Goal: Find specific page/section: Find specific page/section

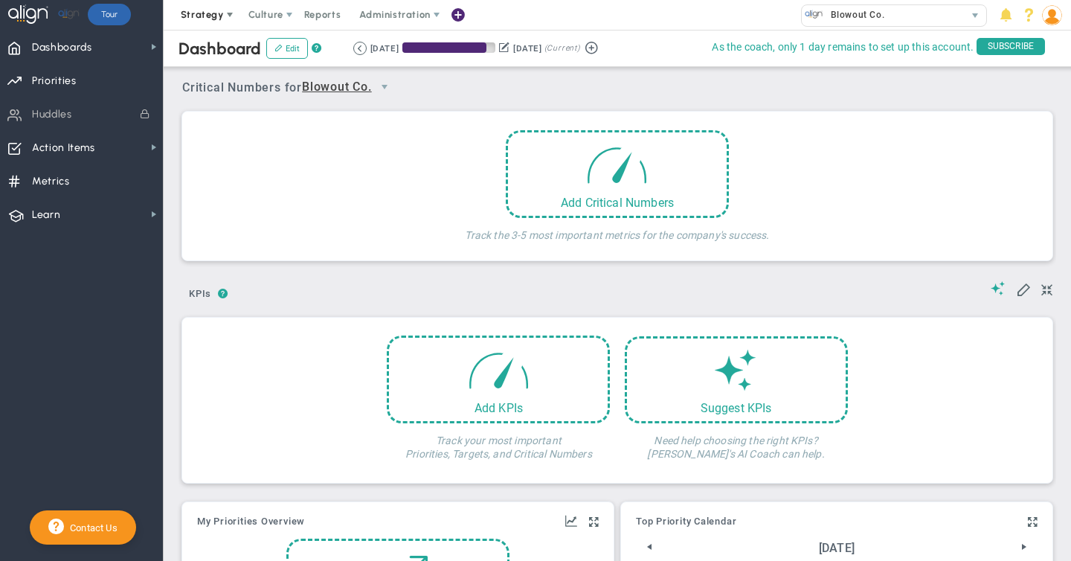
click at [208, 14] on span "Strategy" at bounding box center [202, 14] width 43 height 11
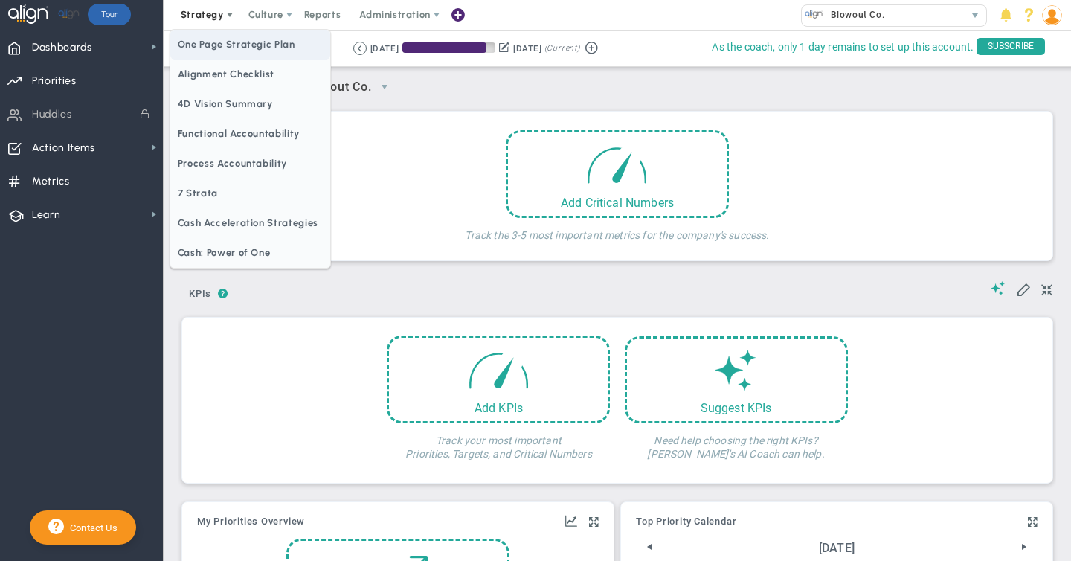
click at [215, 51] on span "One Page Strategic Plan" at bounding box center [250, 45] width 160 height 30
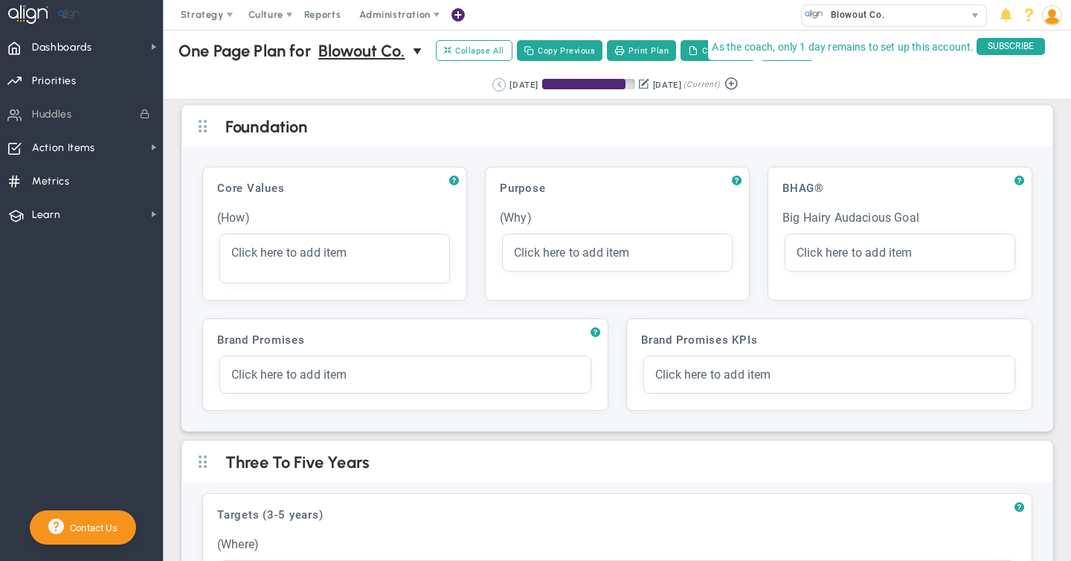
click at [492, 84] on button at bounding box center [498, 84] width 13 height 13
click at [515, 85] on button at bounding box center [521, 84] width 13 height 13
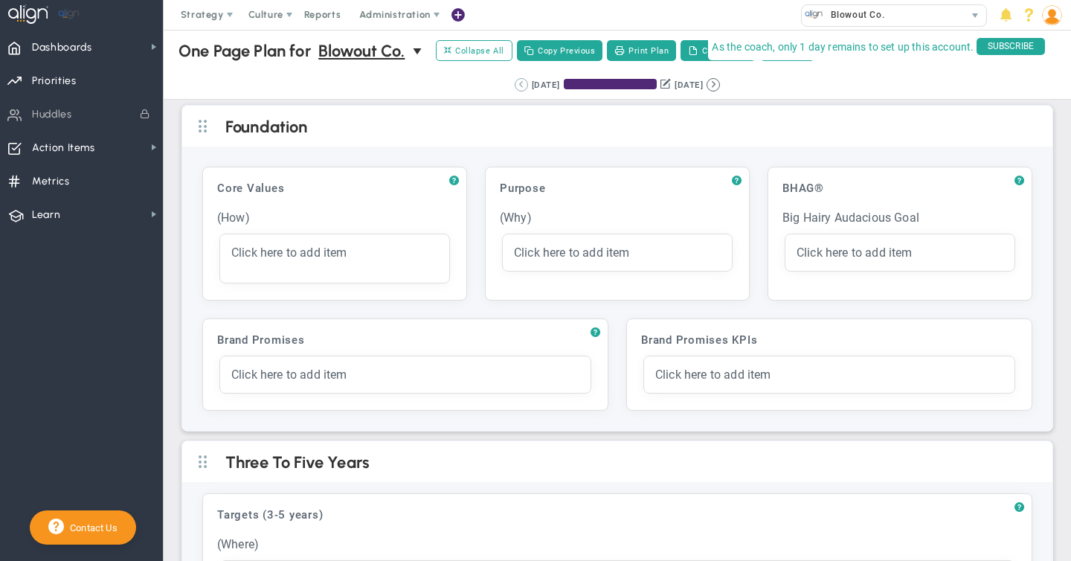
click at [515, 85] on button at bounding box center [521, 84] width 13 height 13
click at [0, 0] on button at bounding box center [0, 0] width 0 height 0
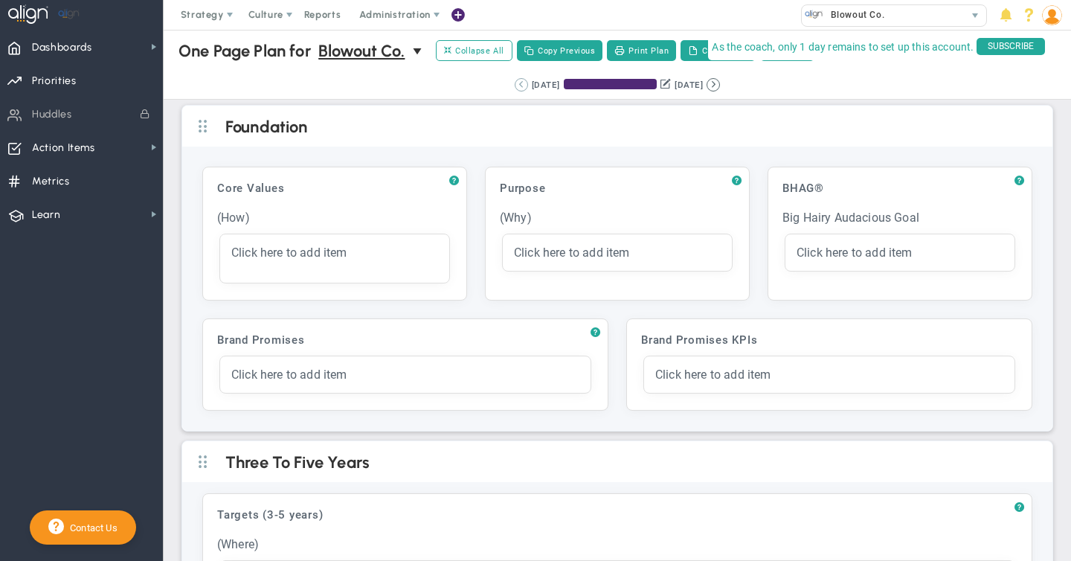
click at [515, 85] on button at bounding box center [521, 84] width 13 height 13
click at [0, 0] on button at bounding box center [0, 0] width 0 height 0
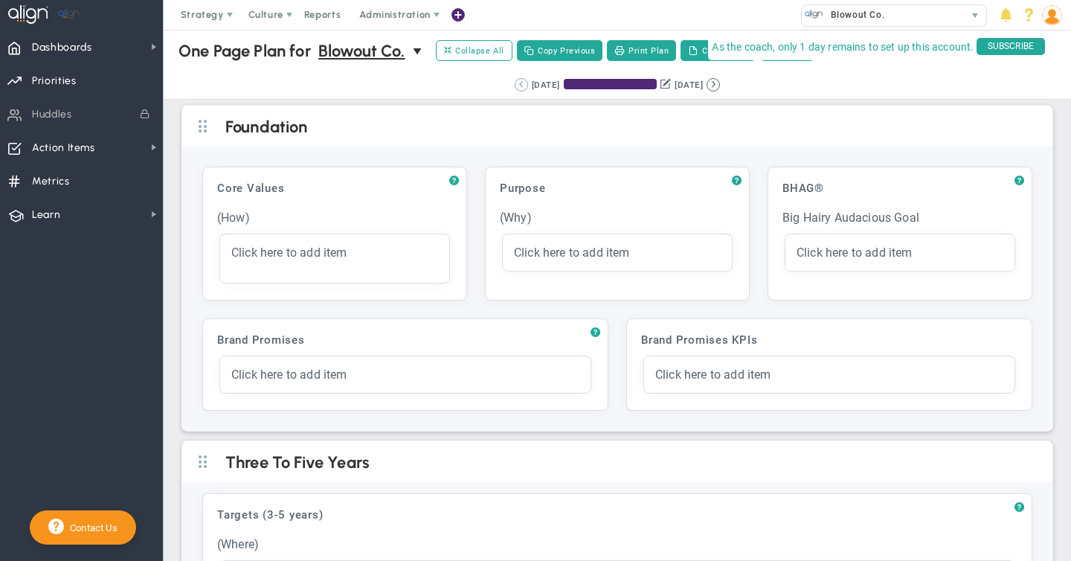
click at [515, 85] on button at bounding box center [521, 84] width 13 height 13
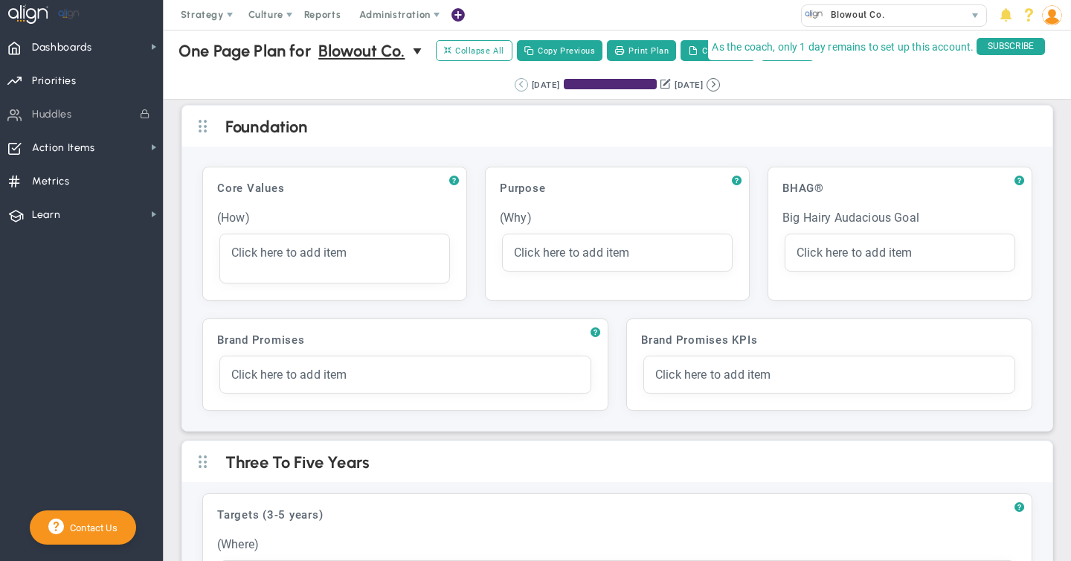
click at [515, 85] on button at bounding box center [521, 84] width 13 height 13
click at [0, 0] on button at bounding box center [0, 0] width 0 height 0
click at [515, 85] on button at bounding box center [521, 84] width 13 height 13
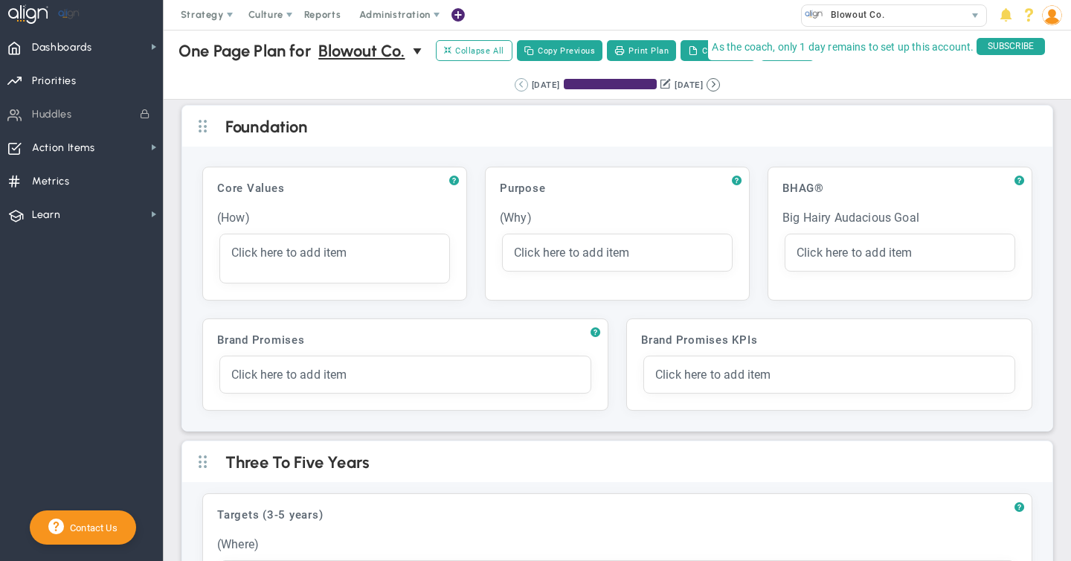
click at [507, 85] on div "Retrieving period... [DATE] [DATE] (Current)" at bounding box center [617, 85] width 937 height 29
click at [515, 85] on button at bounding box center [521, 84] width 13 height 13
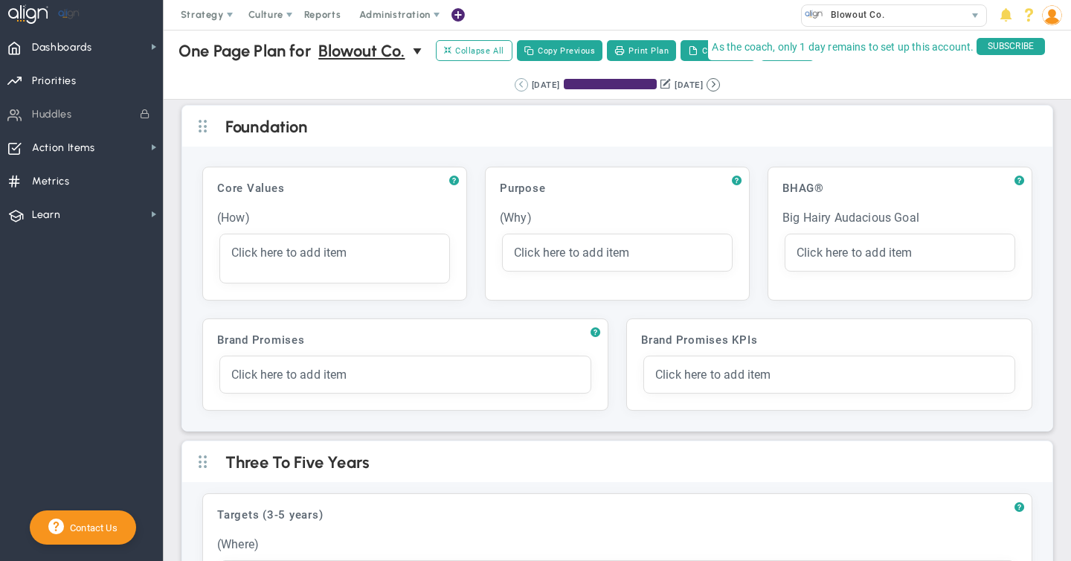
click at [515, 85] on button at bounding box center [521, 84] width 13 height 13
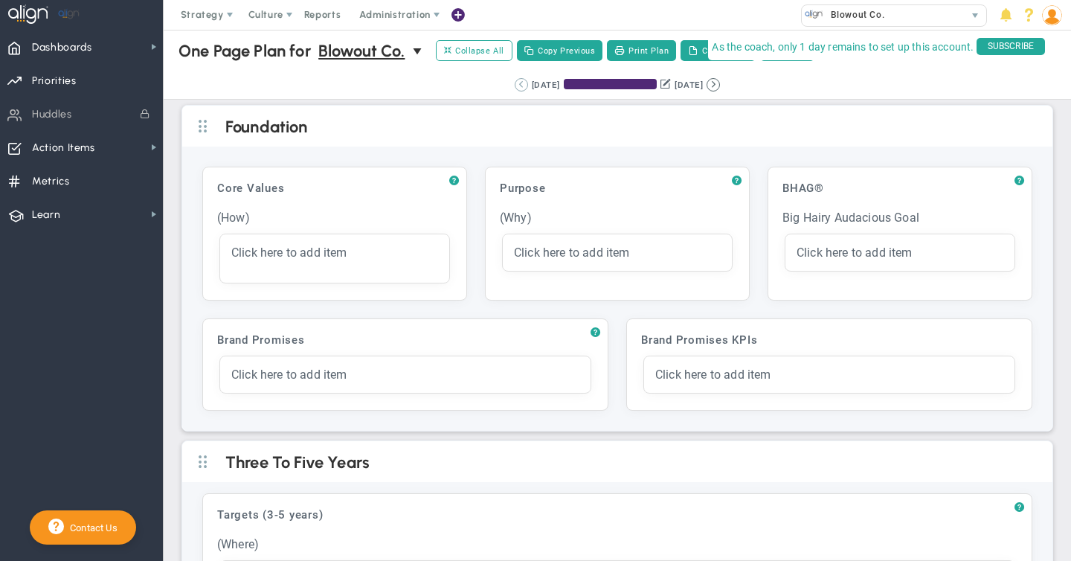
click at [515, 85] on button at bounding box center [521, 84] width 13 height 13
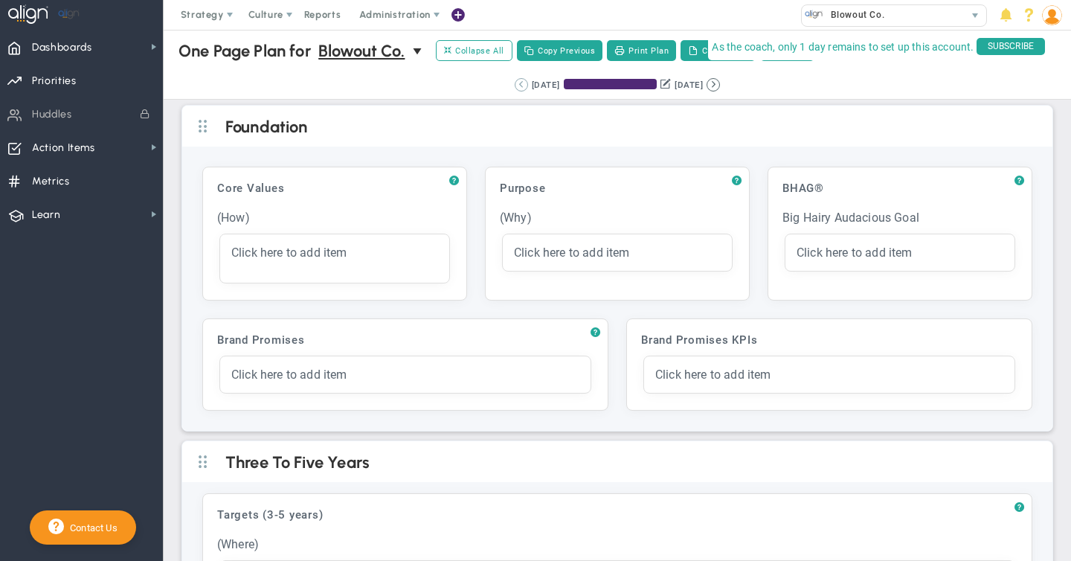
click at [515, 85] on button at bounding box center [521, 84] width 13 height 13
click at [523, 85] on div "[DATE]" at bounding box center [537, 84] width 28 height 13
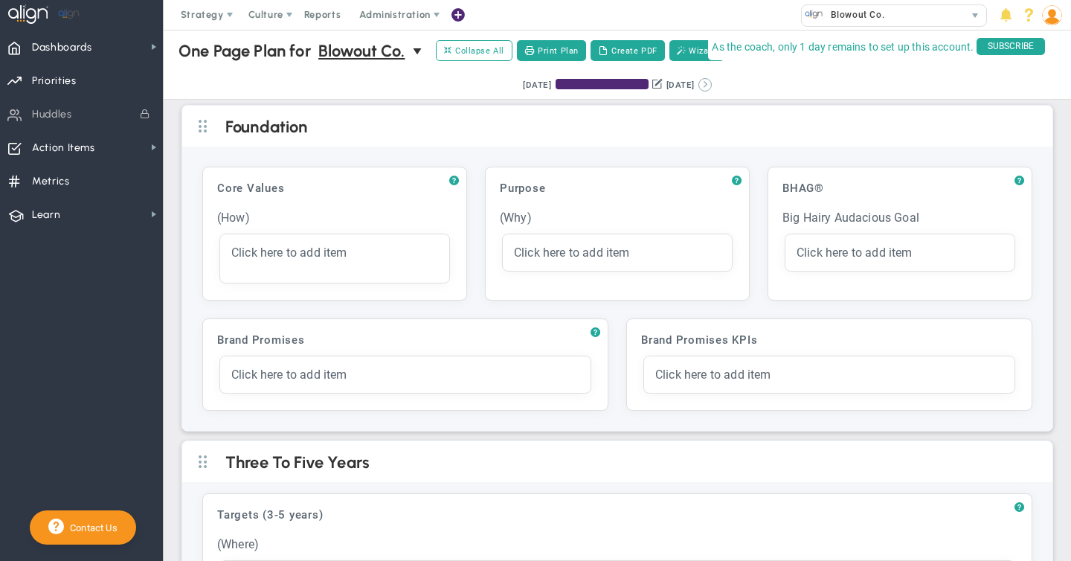
click at [712, 83] on button at bounding box center [704, 84] width 13 height 13
click at [720, 85] on button at bounding box center [713, 84] width 13 height 13
click at [720, 84] on button at bounding box center [713, 84] width 13 height 13
click at [720, 86] on button at bounding box center [713, 84] width 13 height 13
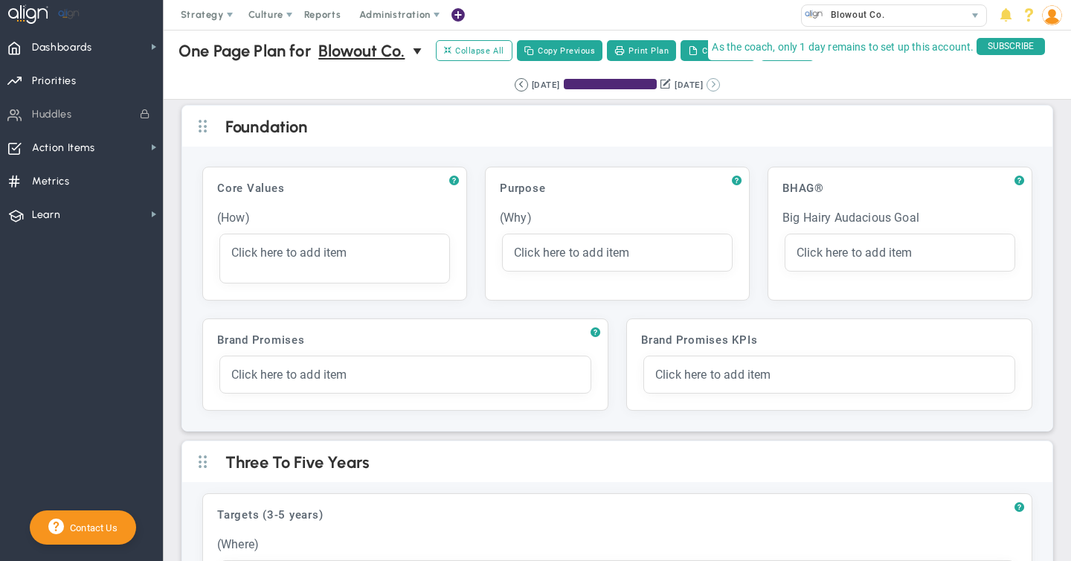
click at [720, 82] on button at bounding box center [713, 84] width 13 height 13
click at [720, 85] on button at bounding box center [713, 84] width 13 height 13
click at [720, 83] on button at bounding box center [713, 84] width 13 height 13
click at [515, 83] on button at bounding box center [521, 84] width 13 height 13
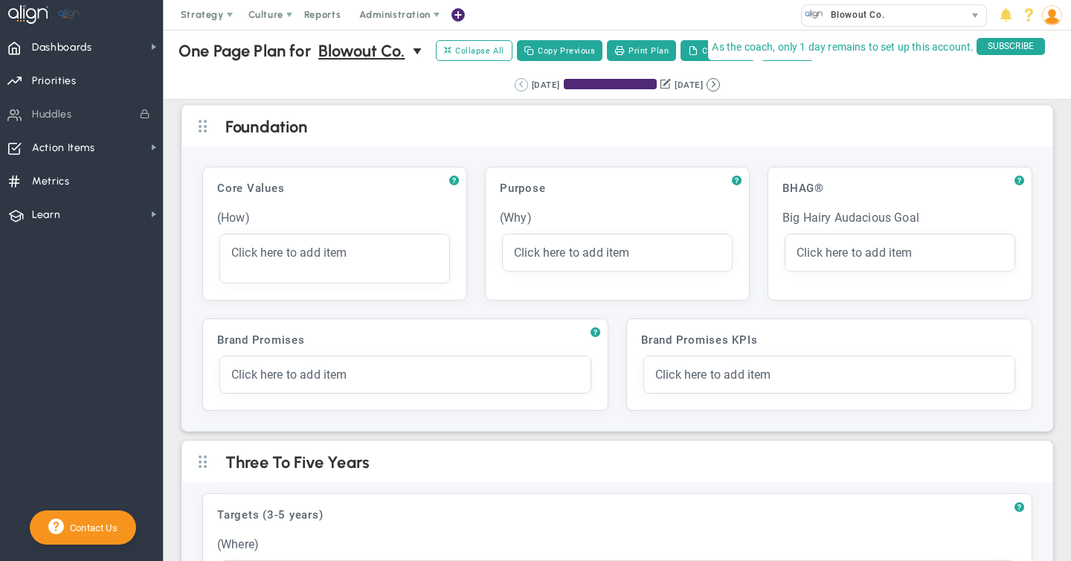
click at [515, 84] on button at bounding box center [521, 84] width 13 height 13
click at [515, 85] on button at bounding box center [521, 84] width 13 height 13
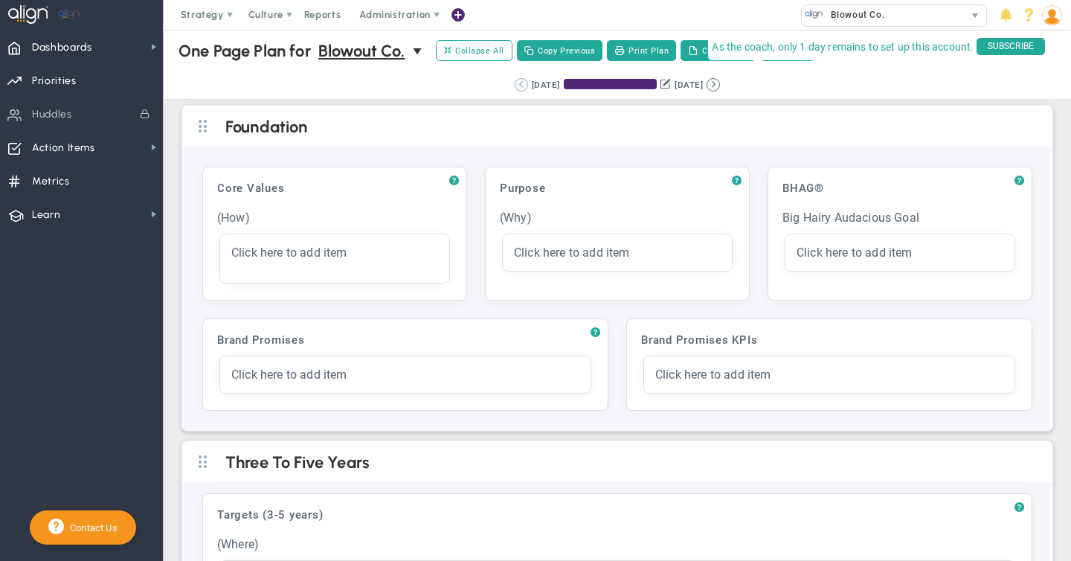
click at [515, 85] on button at bounding box center [521, 84] width 13 height 13
